Goal: Navigation & Orientation: Understand site structure

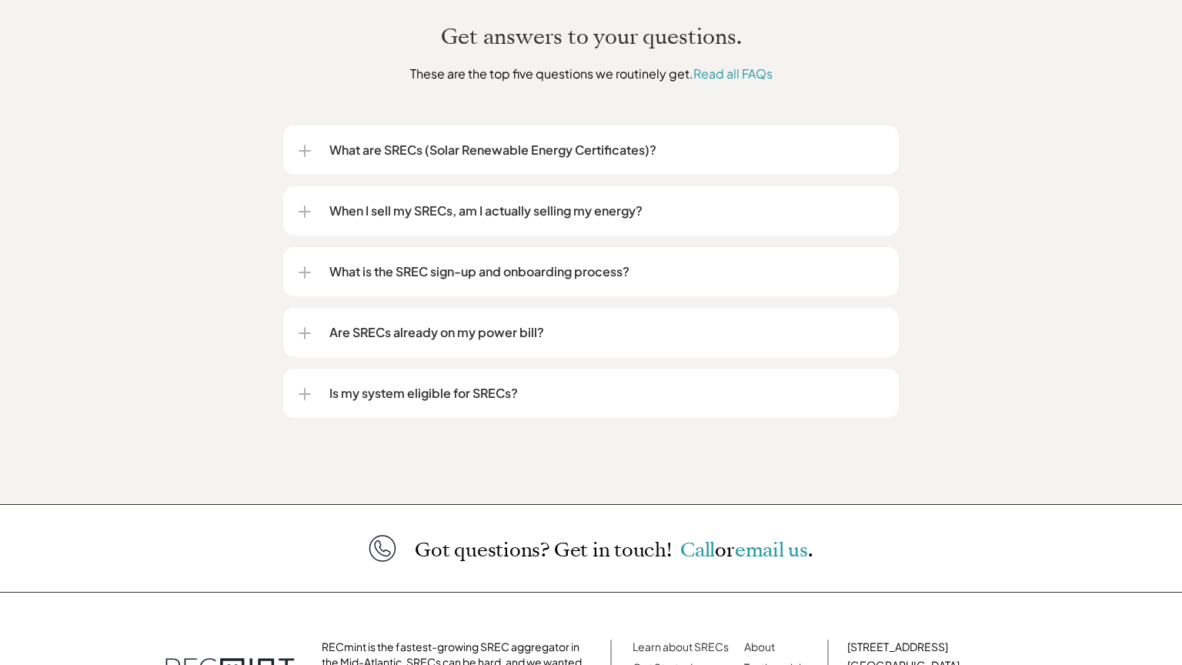
scroll to position [2034, 0]
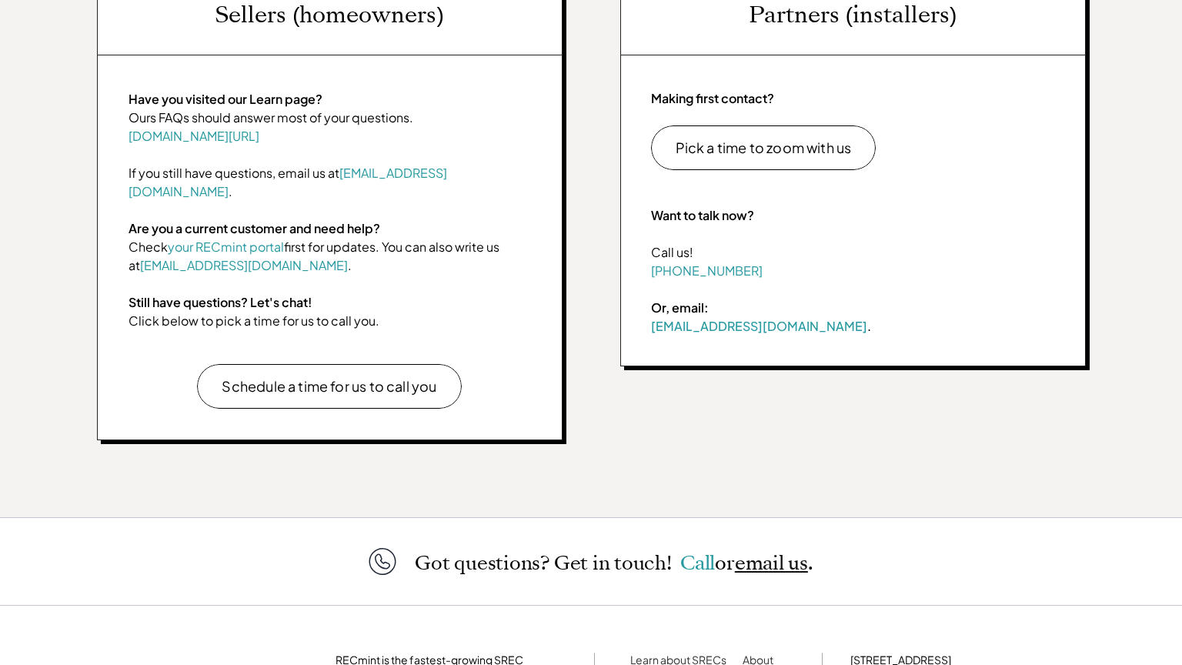
scroll to position [793, 0]
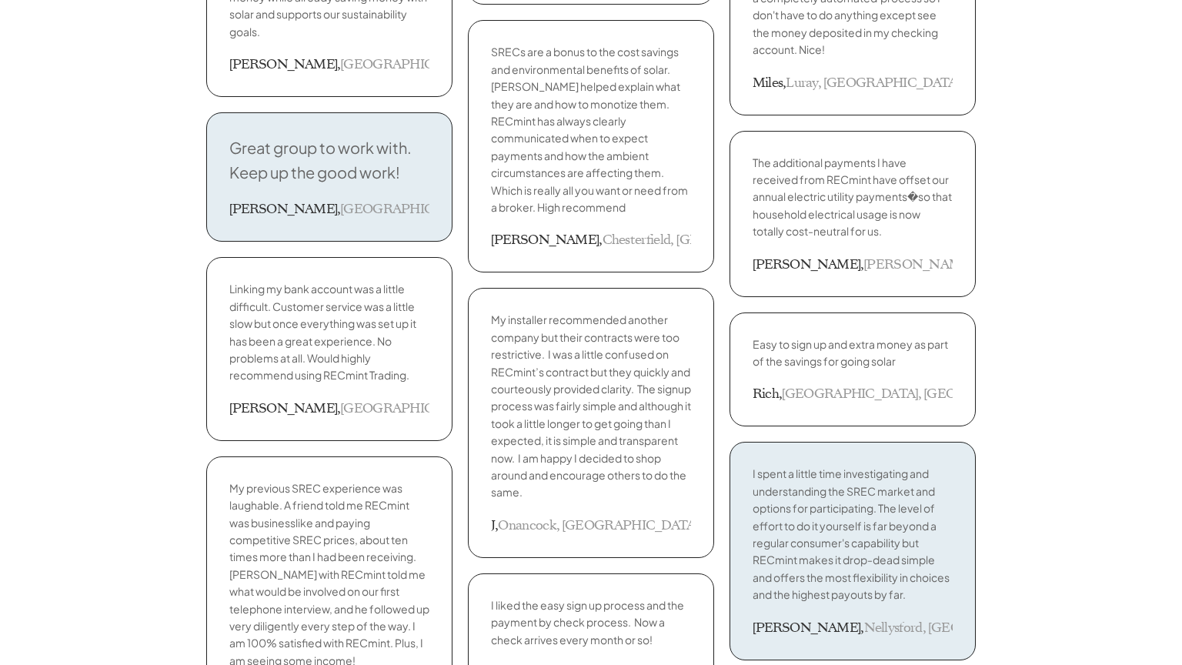
scroll to position [2530, 0]
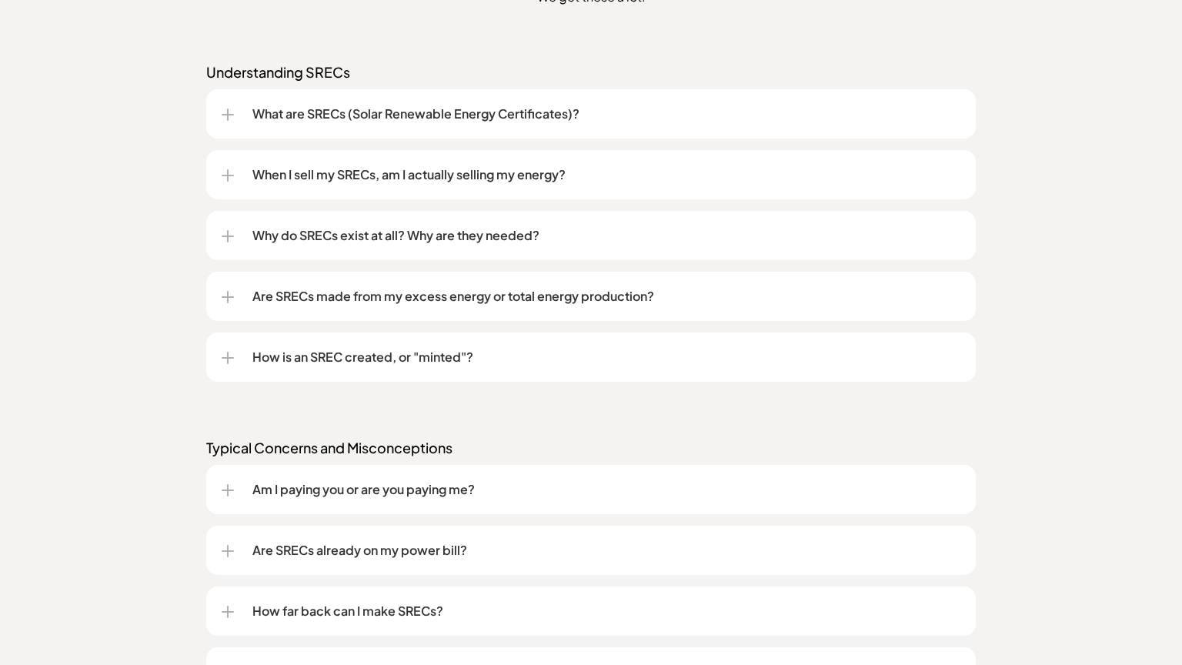
scroll to position [1897, 0]
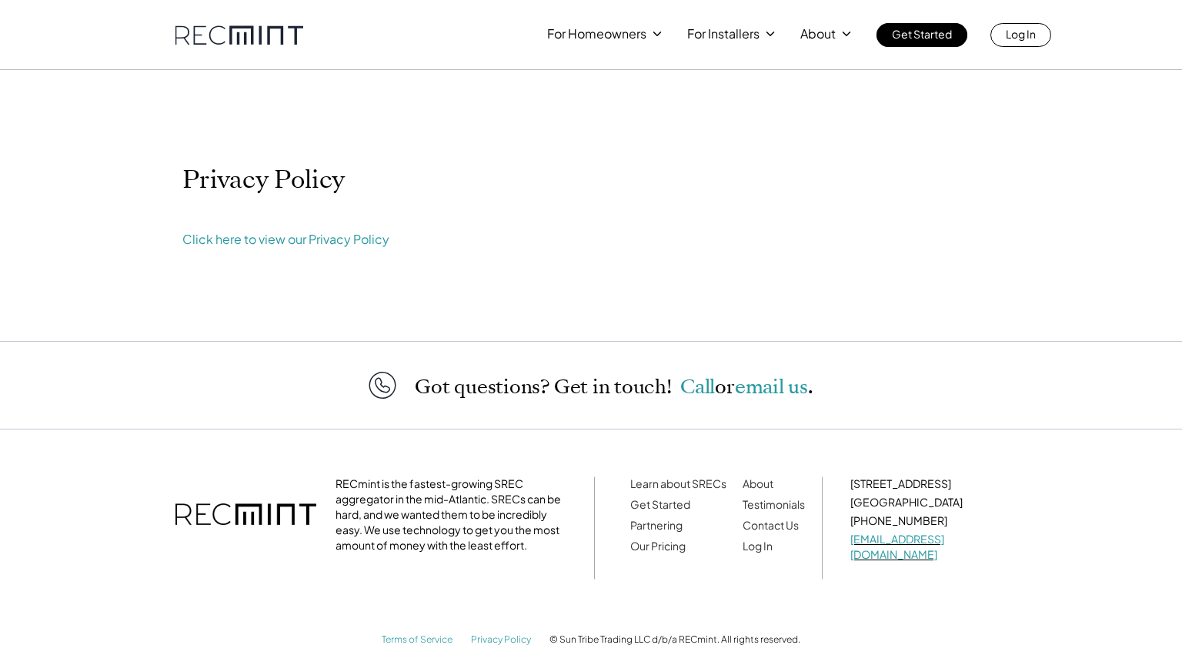
scroll to position [3, 0]
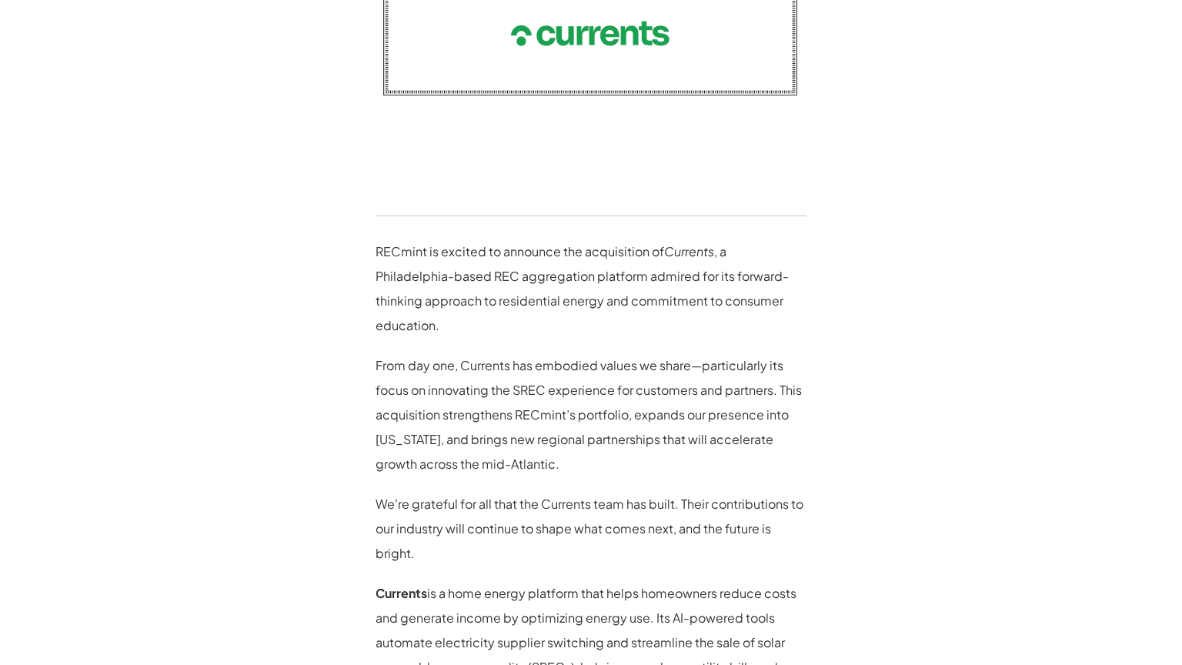
scroll to position [1227, 0]
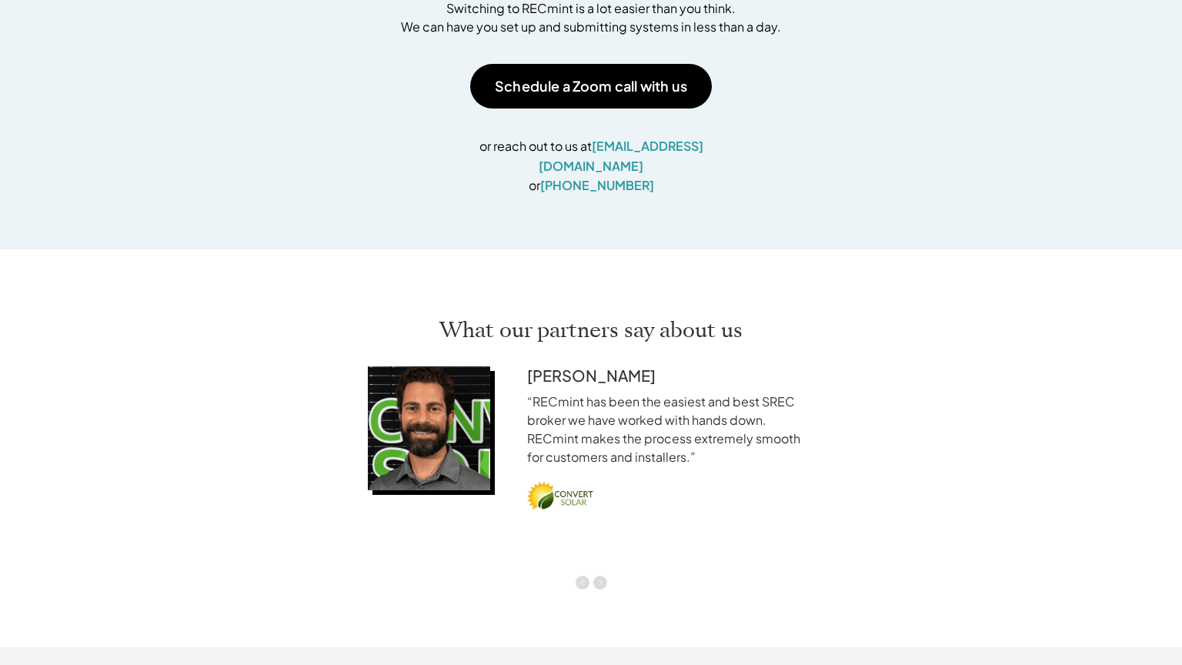
scroll to position [2530, 0]
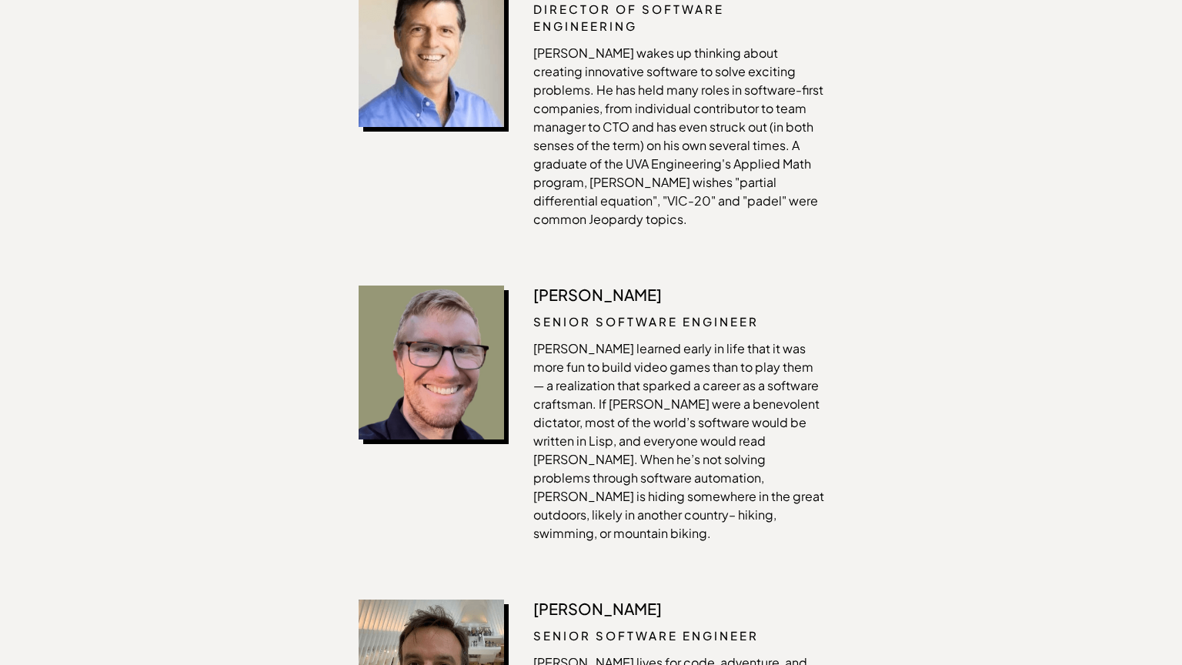
scroll to position [2530, 0]
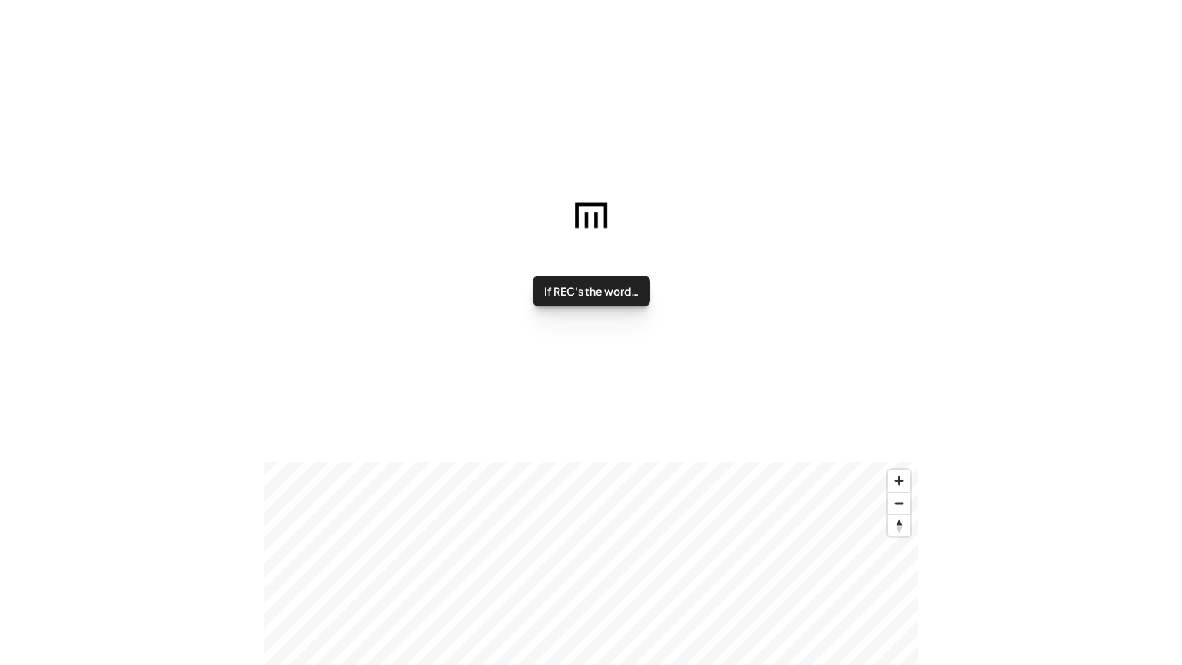
scroll to position [166, 0]
